Goal: Task Accomplishment & Management: Complete application form

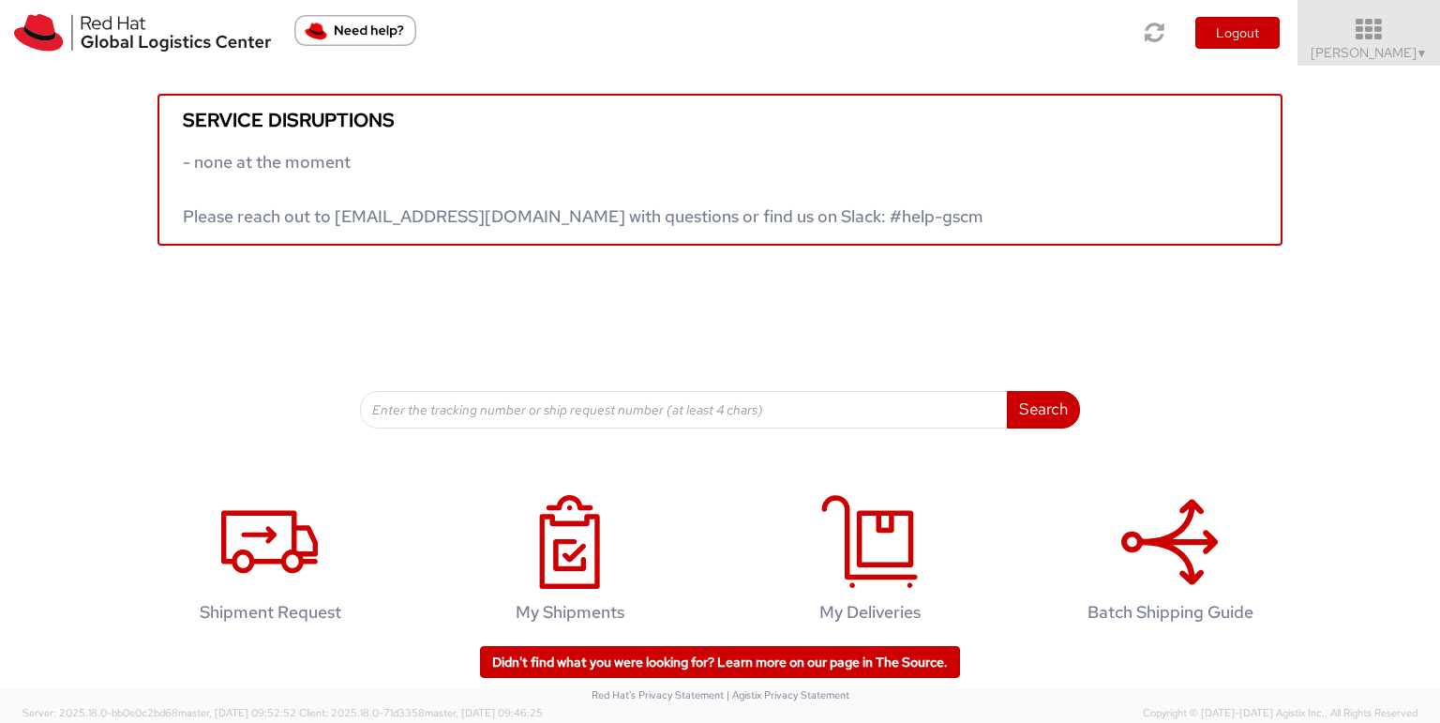
click at [1418, 53] on span "▼" at bounding box center [1422, 53] width 11 height 15
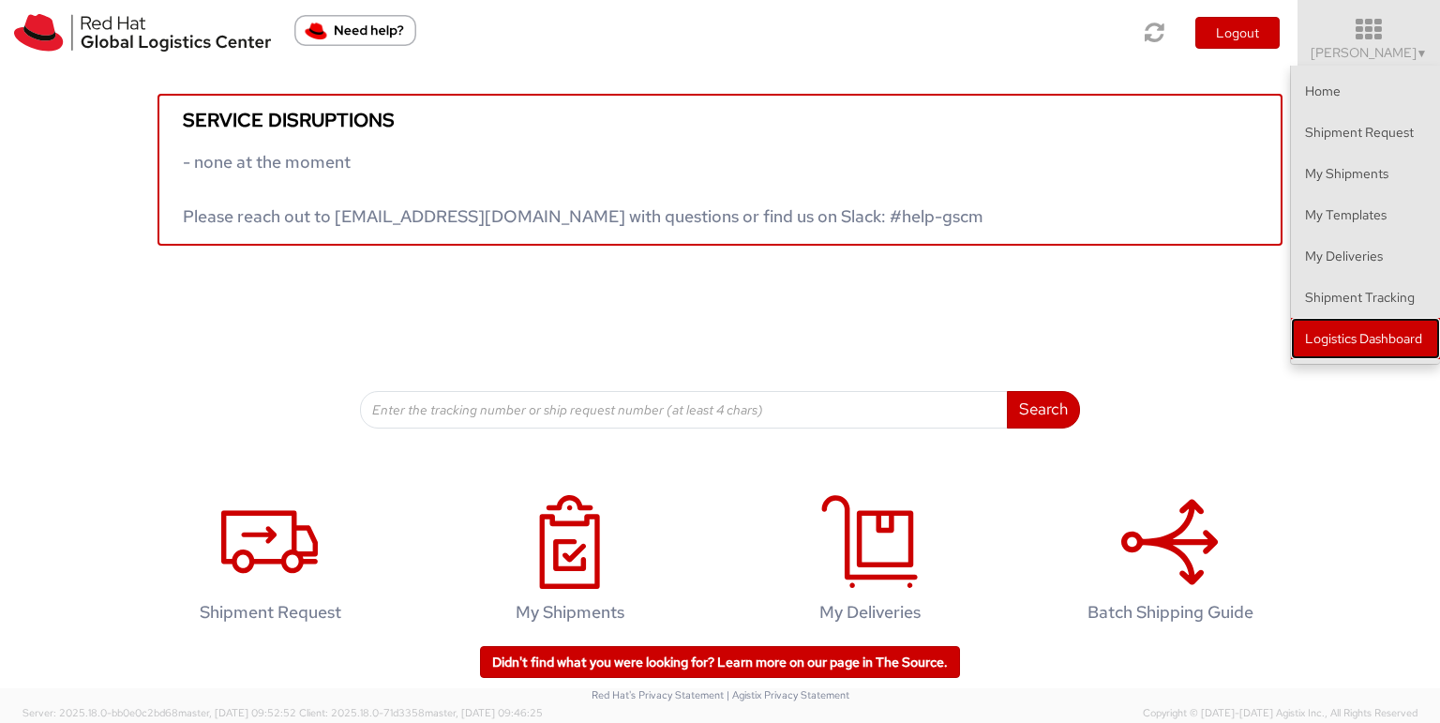
click at [1347, 338] on link "Logistics Dashboard" at bounding box center [1365, 338] width 149 height 41
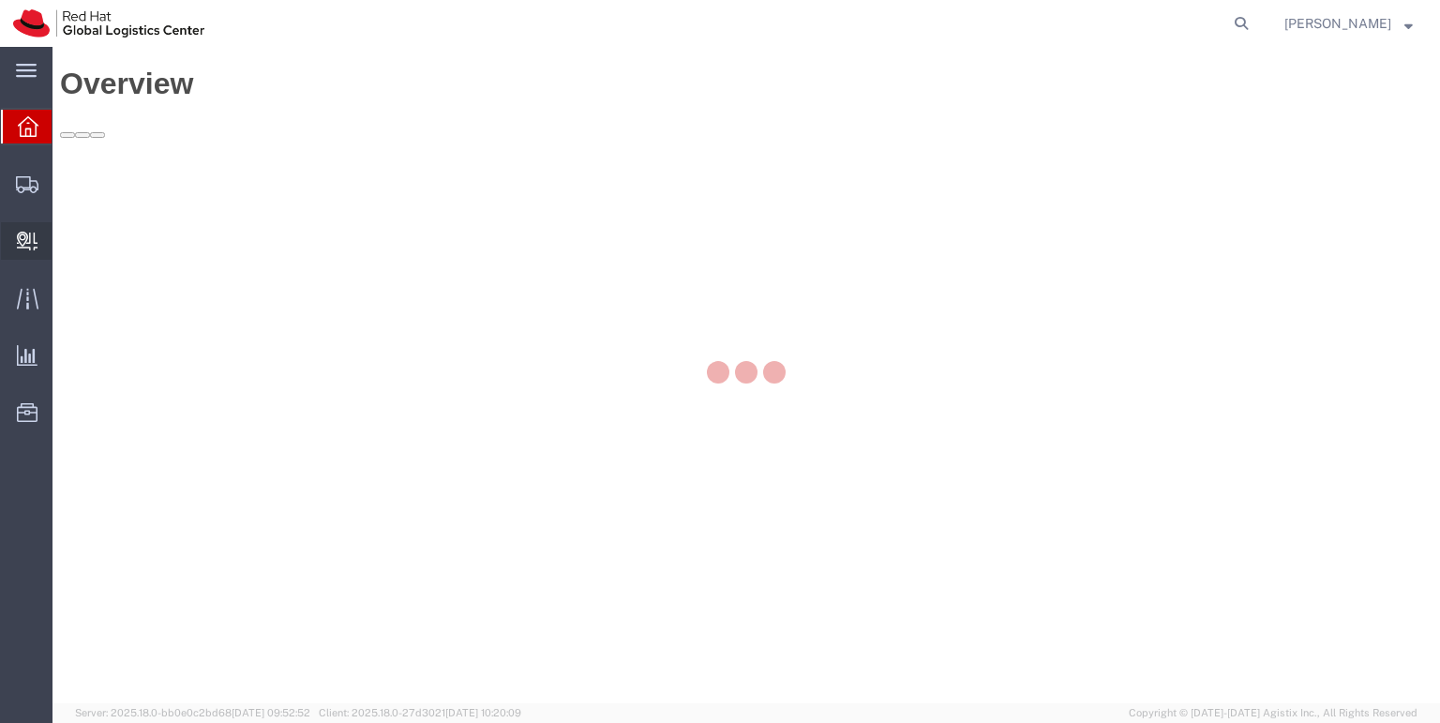
click at [21, 235] on icon at bounding box center [27, 241] width 21 height 19
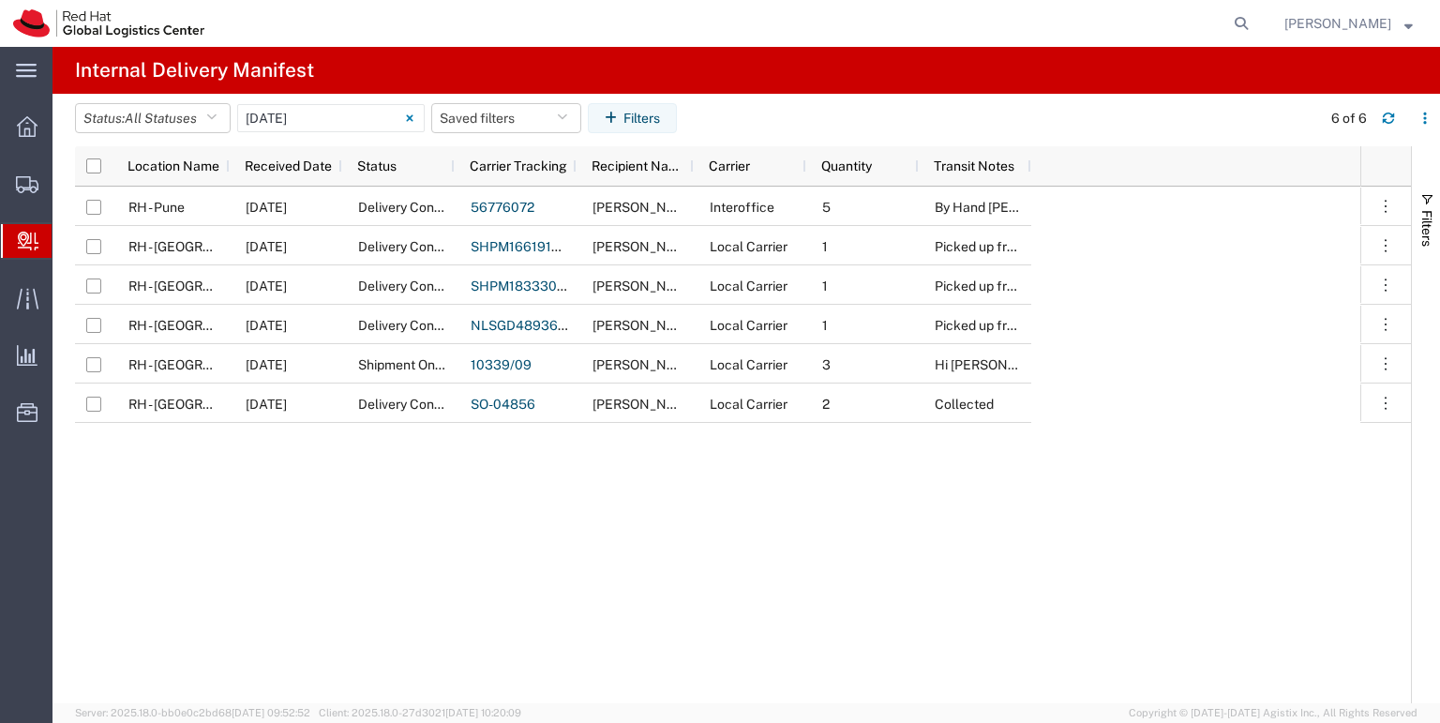
click at [0, 0] on span "Create Delivery" at bounding box center [0, 0] width 0 height 0
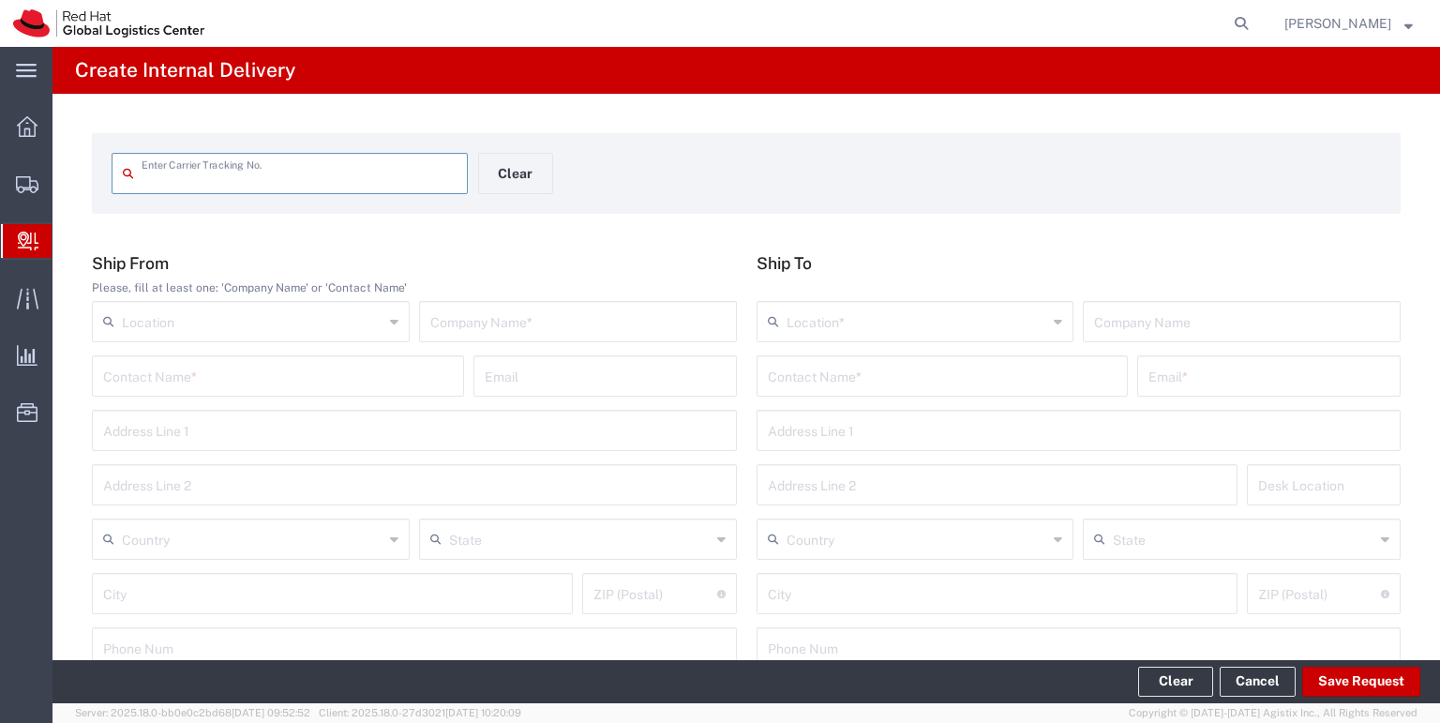
click at [166, 177] on input "text" at bounding box center [299, 172] width 315 height 33
type input "53596690195"
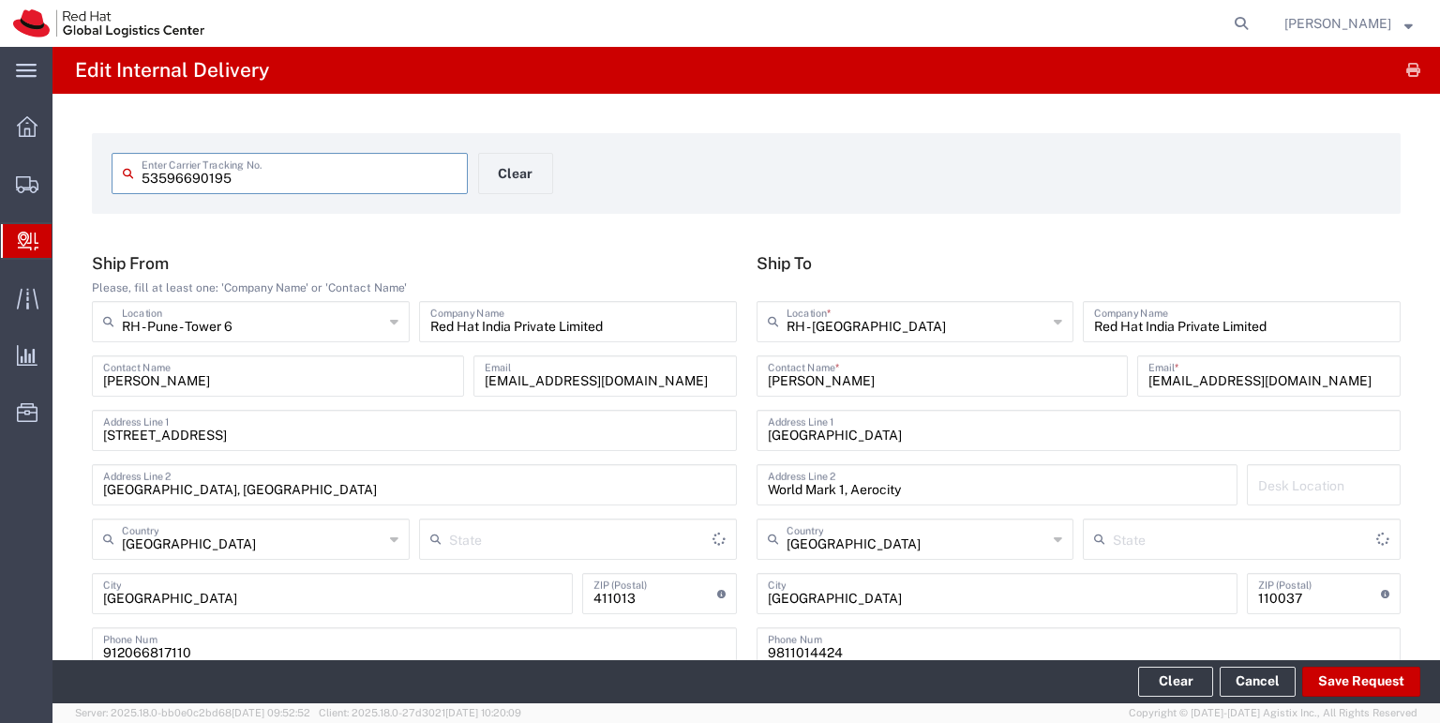
type input "Your Packaging"
type input "Mahārāshtra"
type input "[GEOGRAPHIC_DATA]"
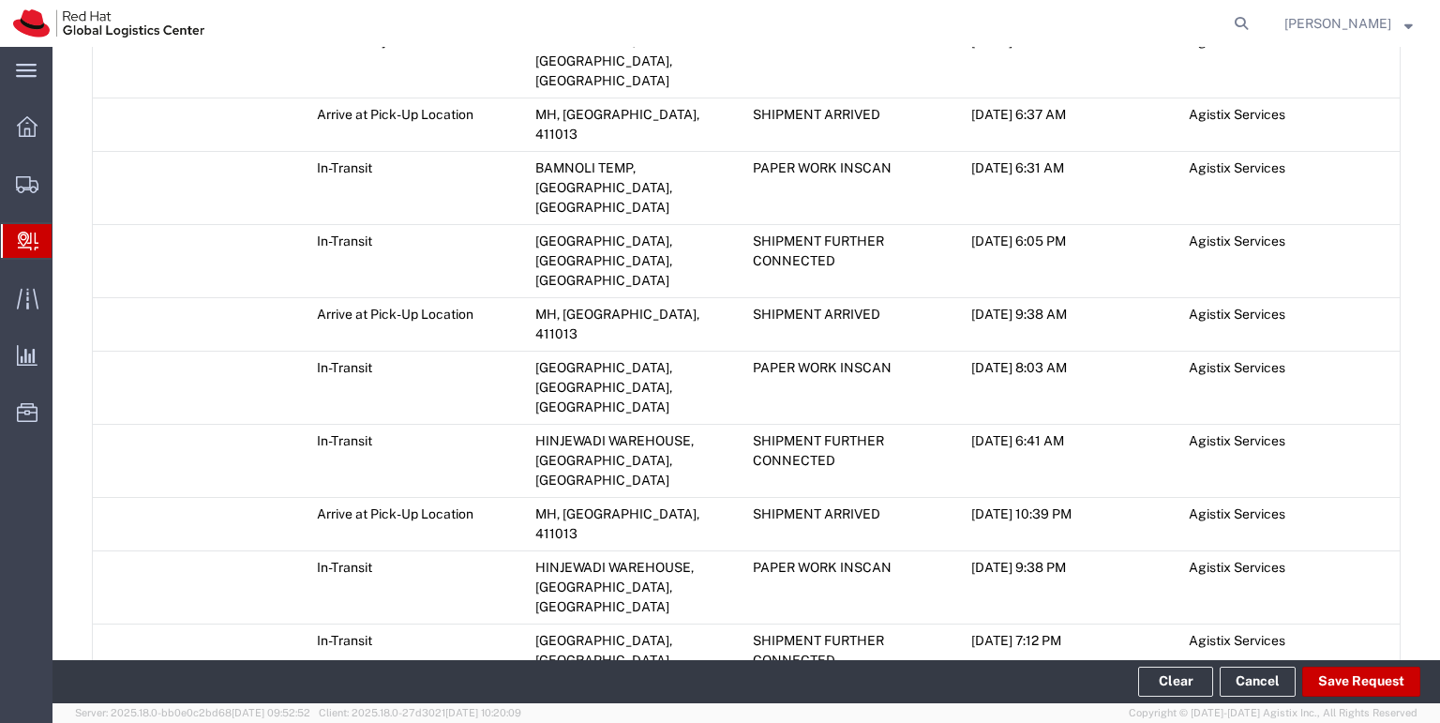
scroll to position [1196, 0]
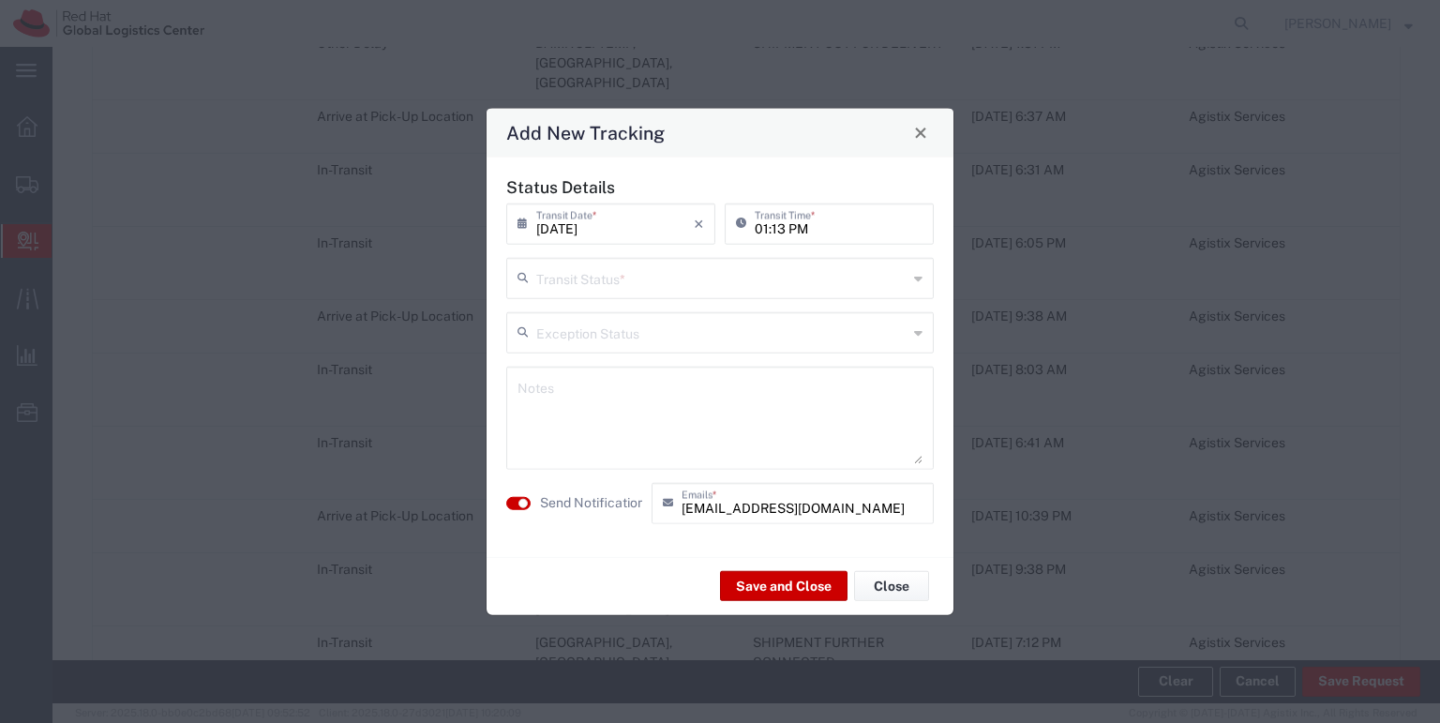
click at [917, 279] on icon at bounding box center [918, 278] width 8 height 30
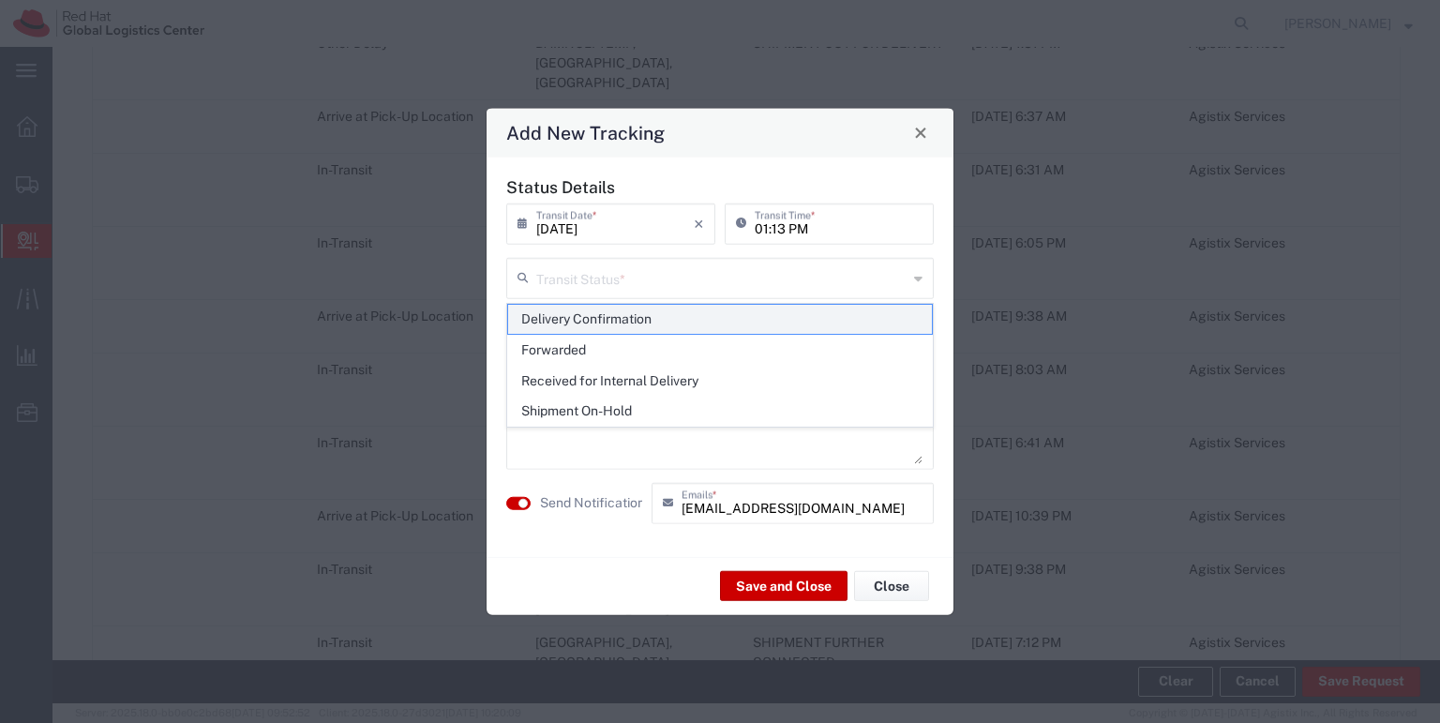
click at [790, 321] on span "Delivery Confirmation" at bounding box center [720, 319] width 424 height 29
type input "Delivery Confirmation"
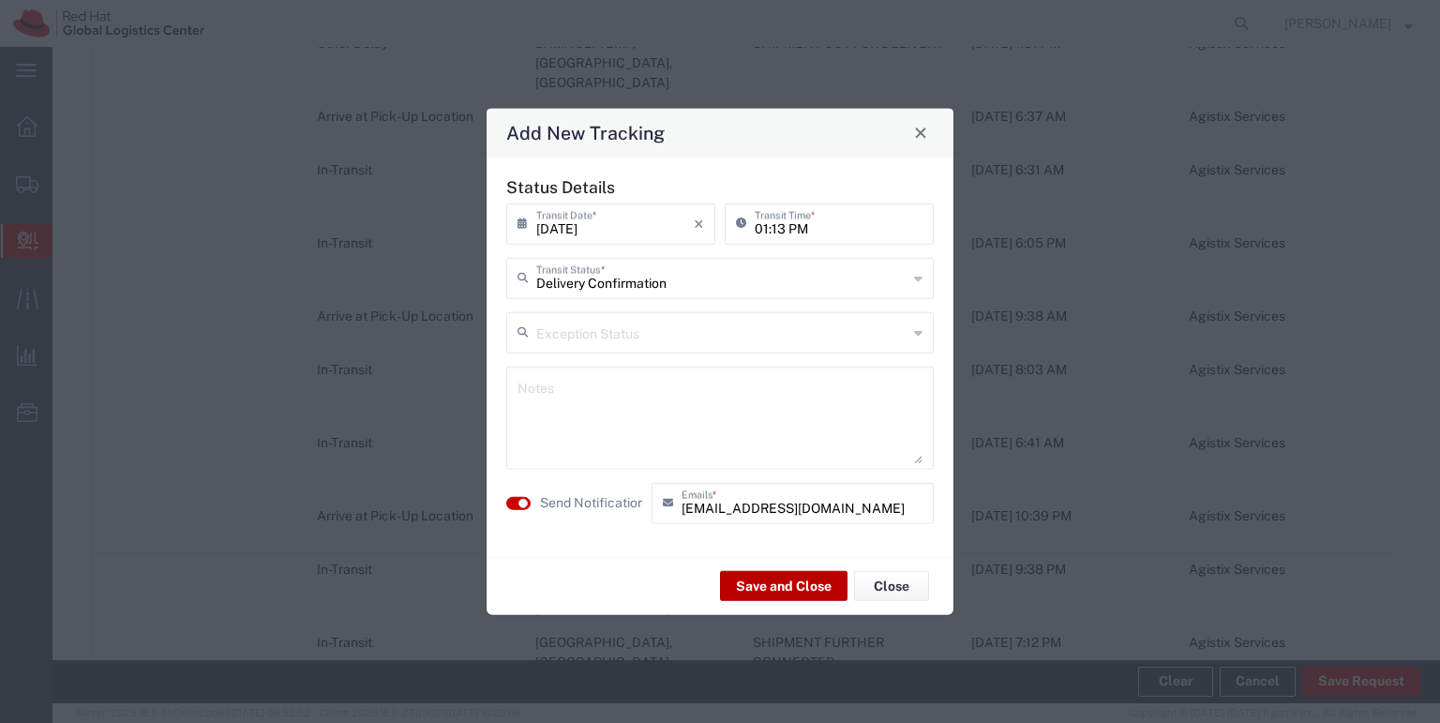
click at [765, 593] on button "Save and Close" at bounding box center [784, 586] width 128 height 30
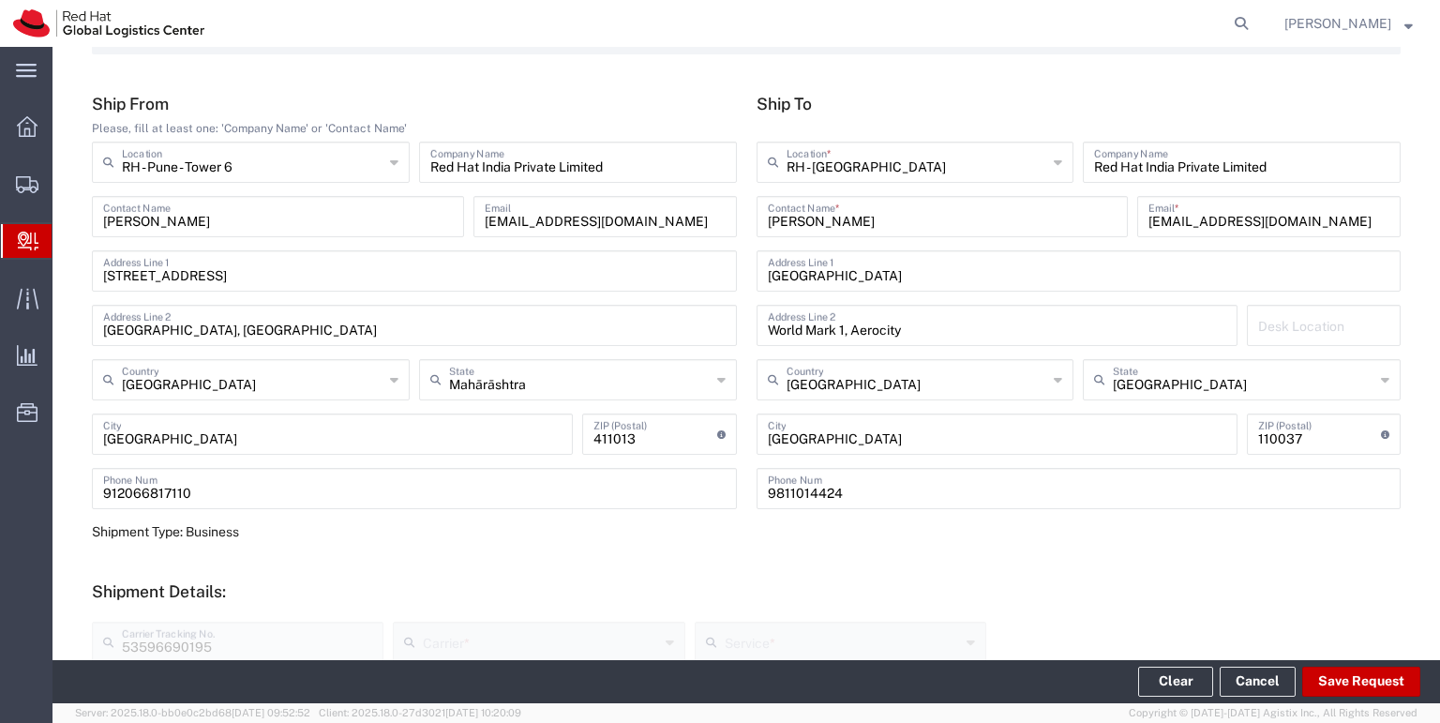
scroll to position [0, 0]
